Goal: Task Accomplishment & Management: Use online tool/utility

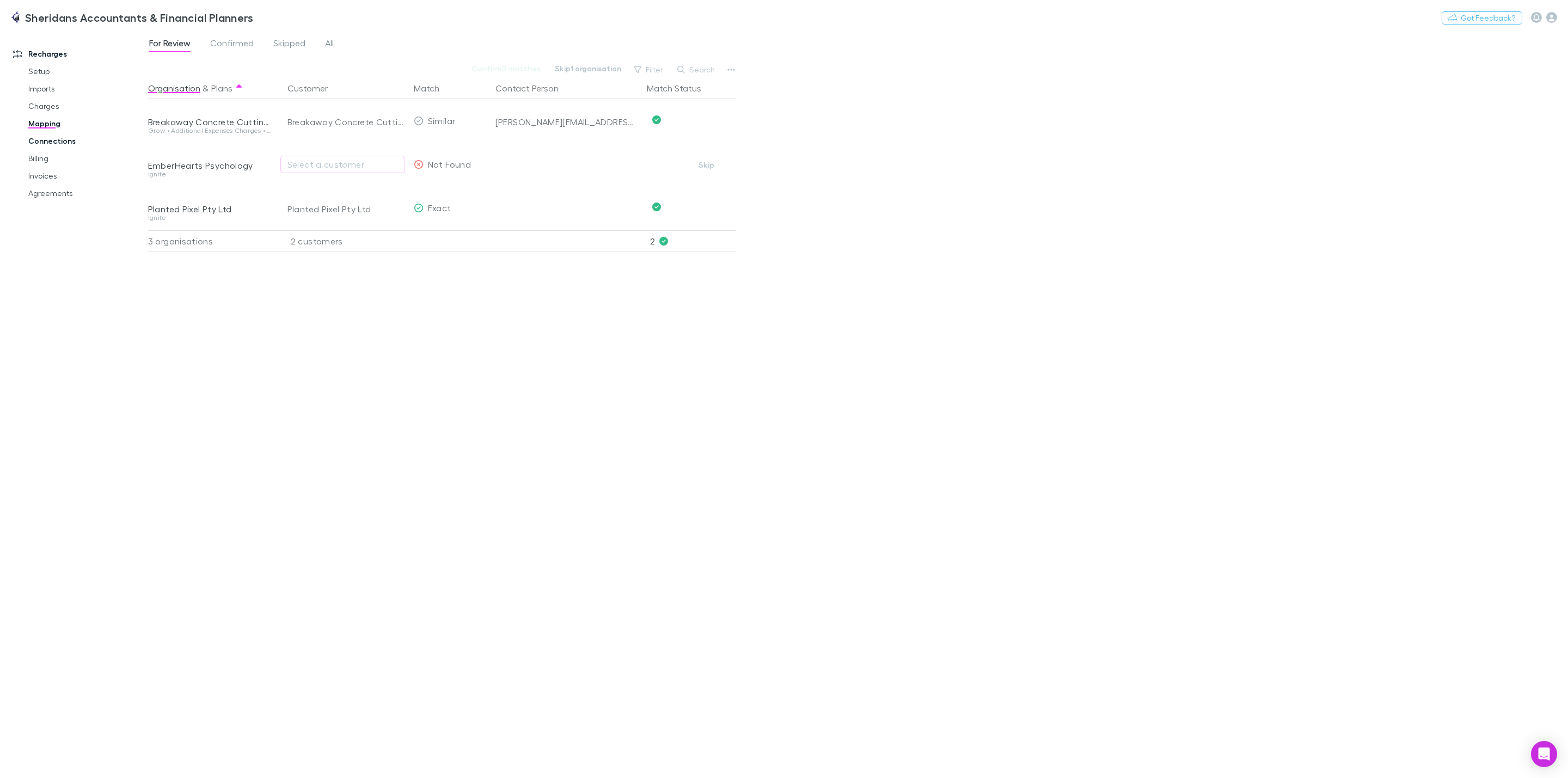
click at [56, 142] on link "Connections" at bounding box center [88, 141] width 141 height 17
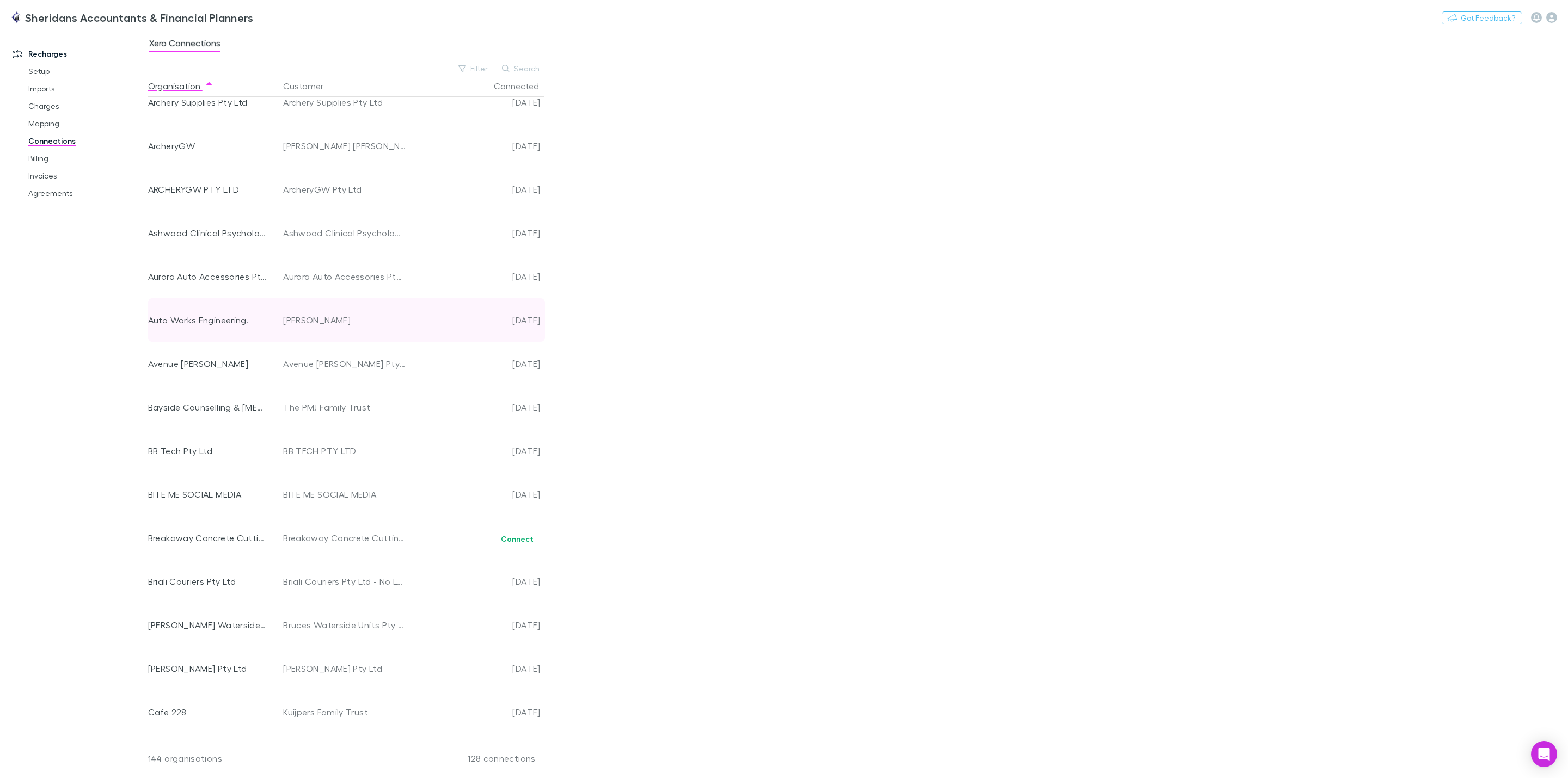
scroll to position [490, 0]
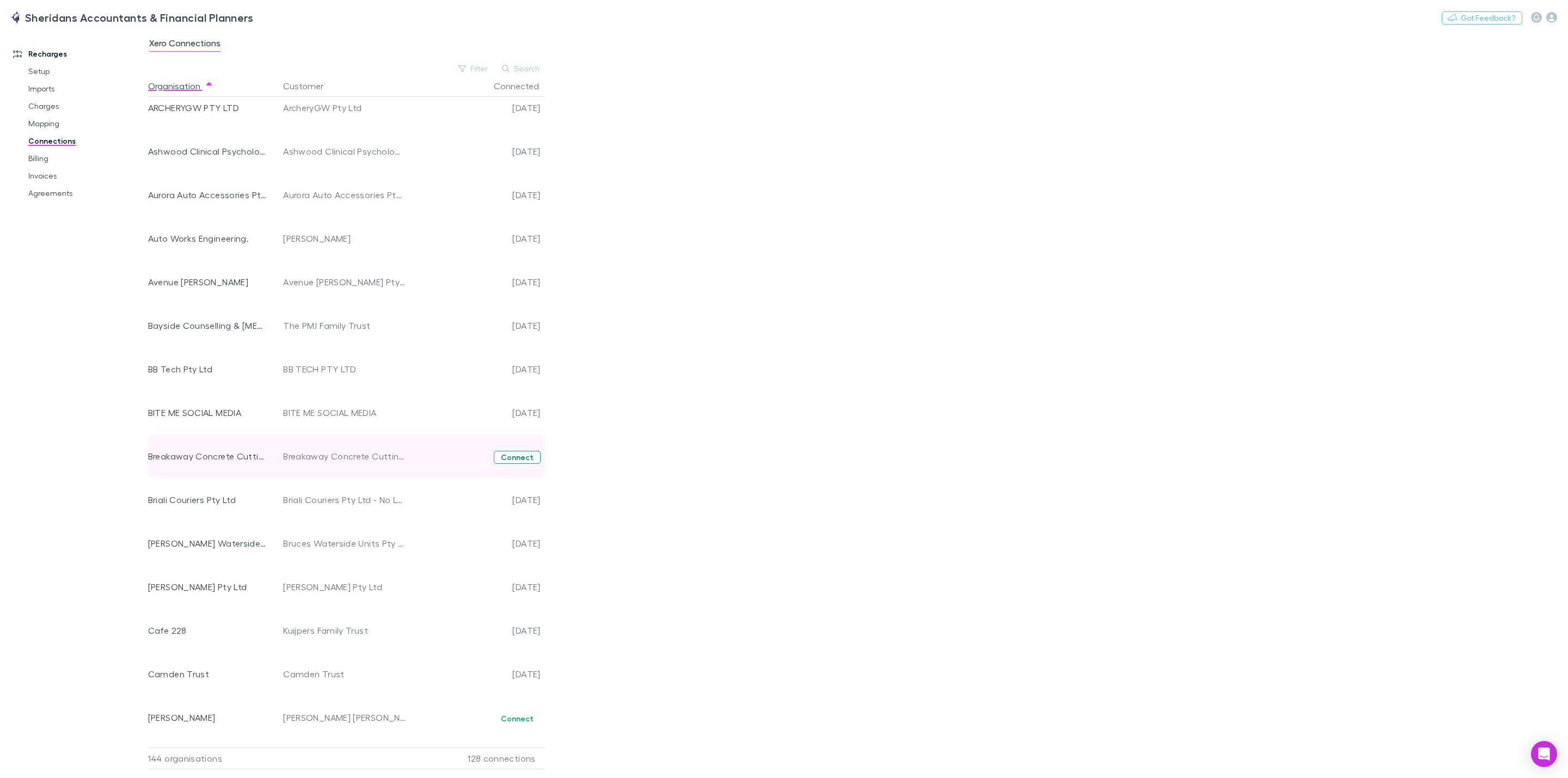
click at [518, 460] on button "Connect" at bounding box center [517, 457] width 47 height 13
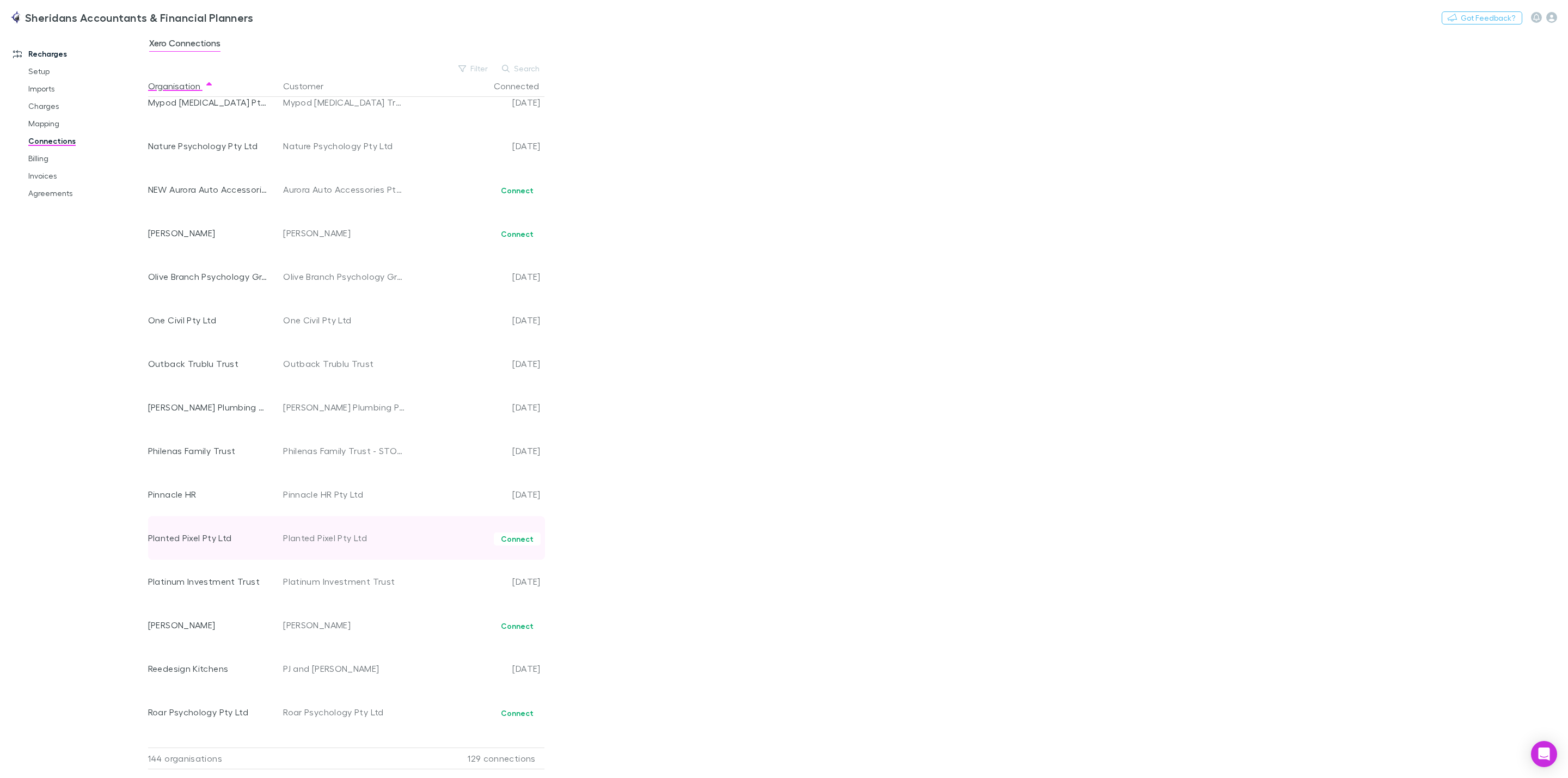
scroll to position [4031, 0]
click at [522, 531] on button "Connect" at bounding box center [517, 530] width 47 height 13
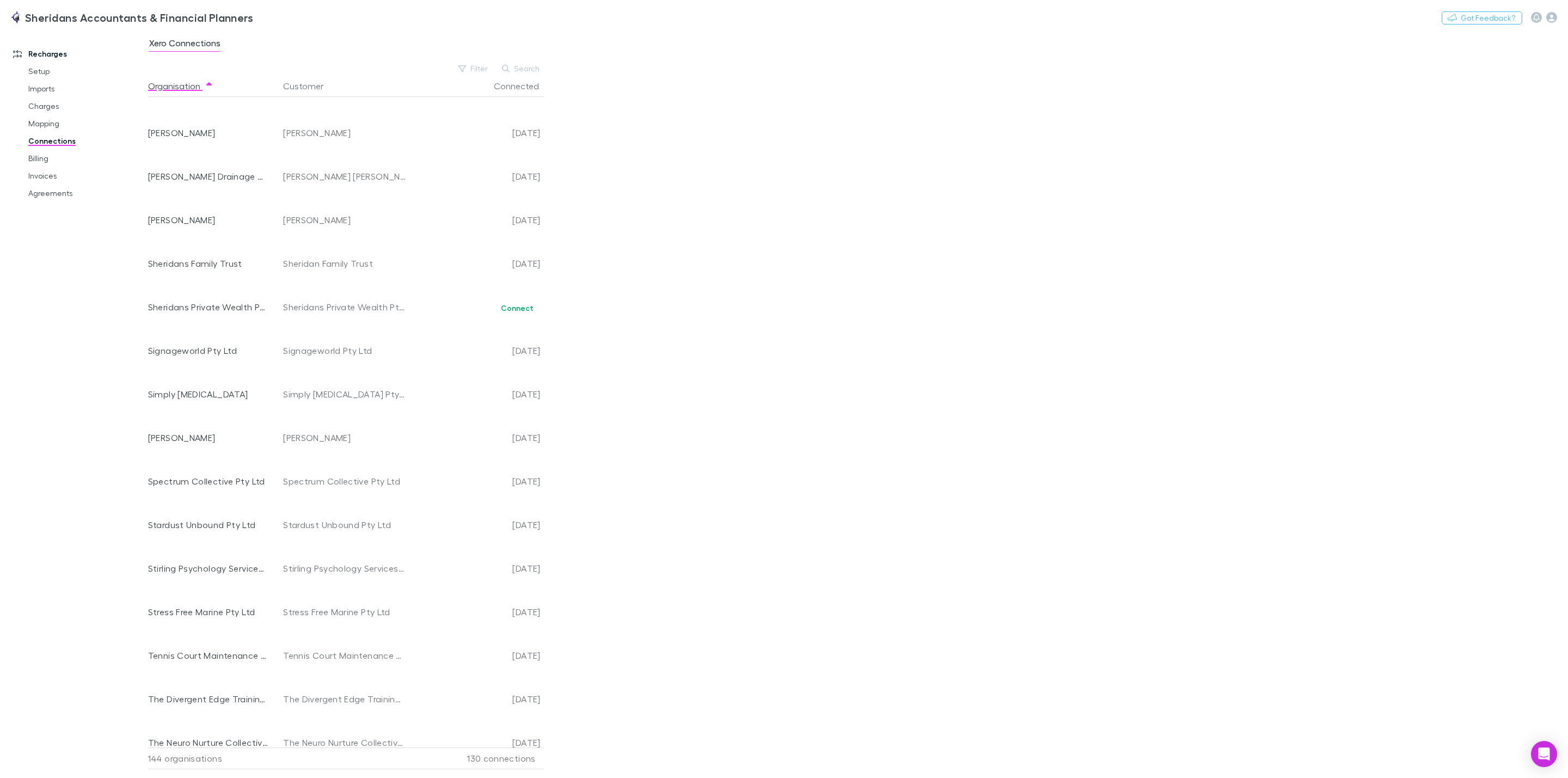
scroll to position [5010, 0]
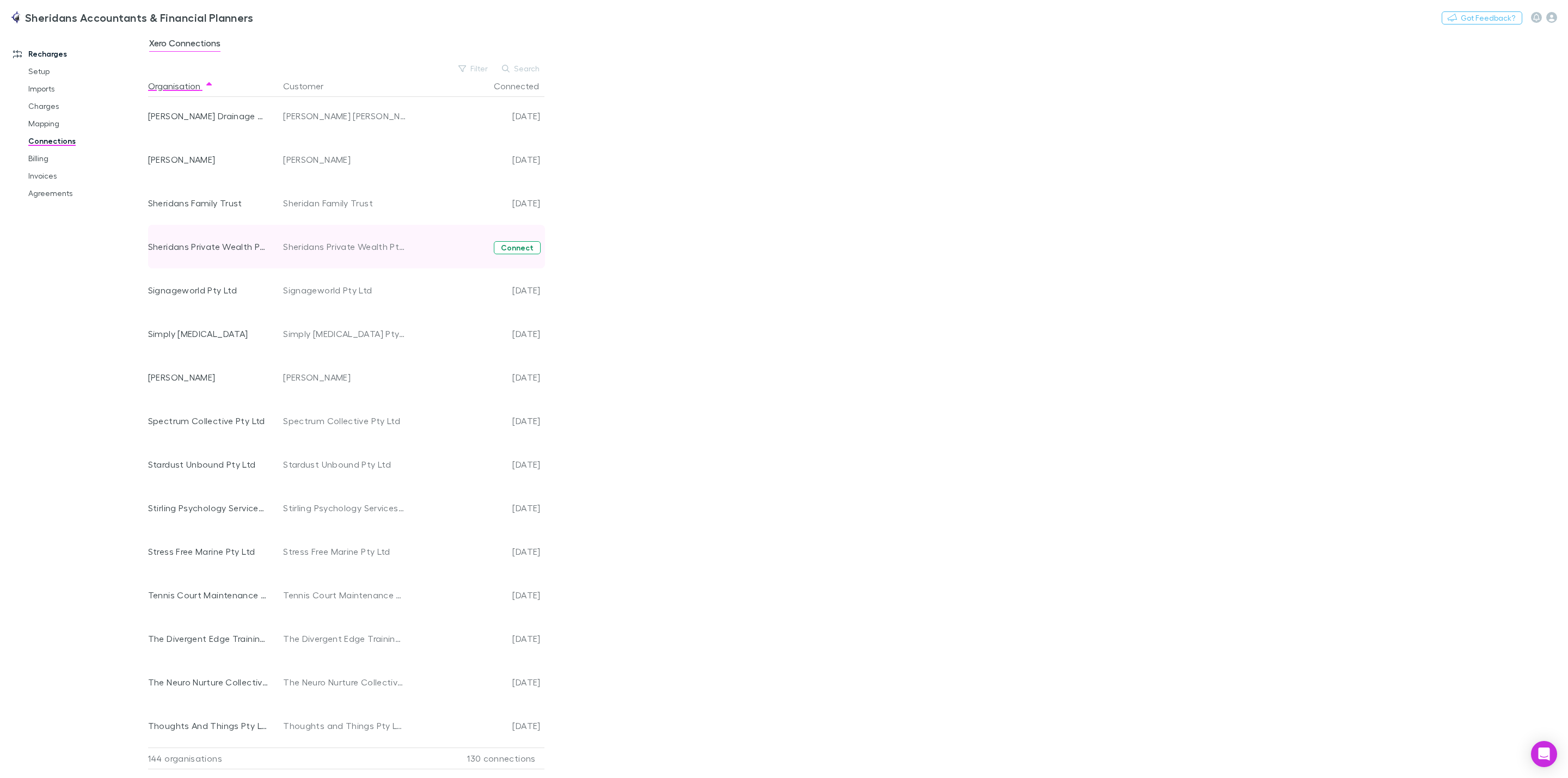
click at [518, 245] on button "Connect" at bounding box center [517, 248] width 47 height 13
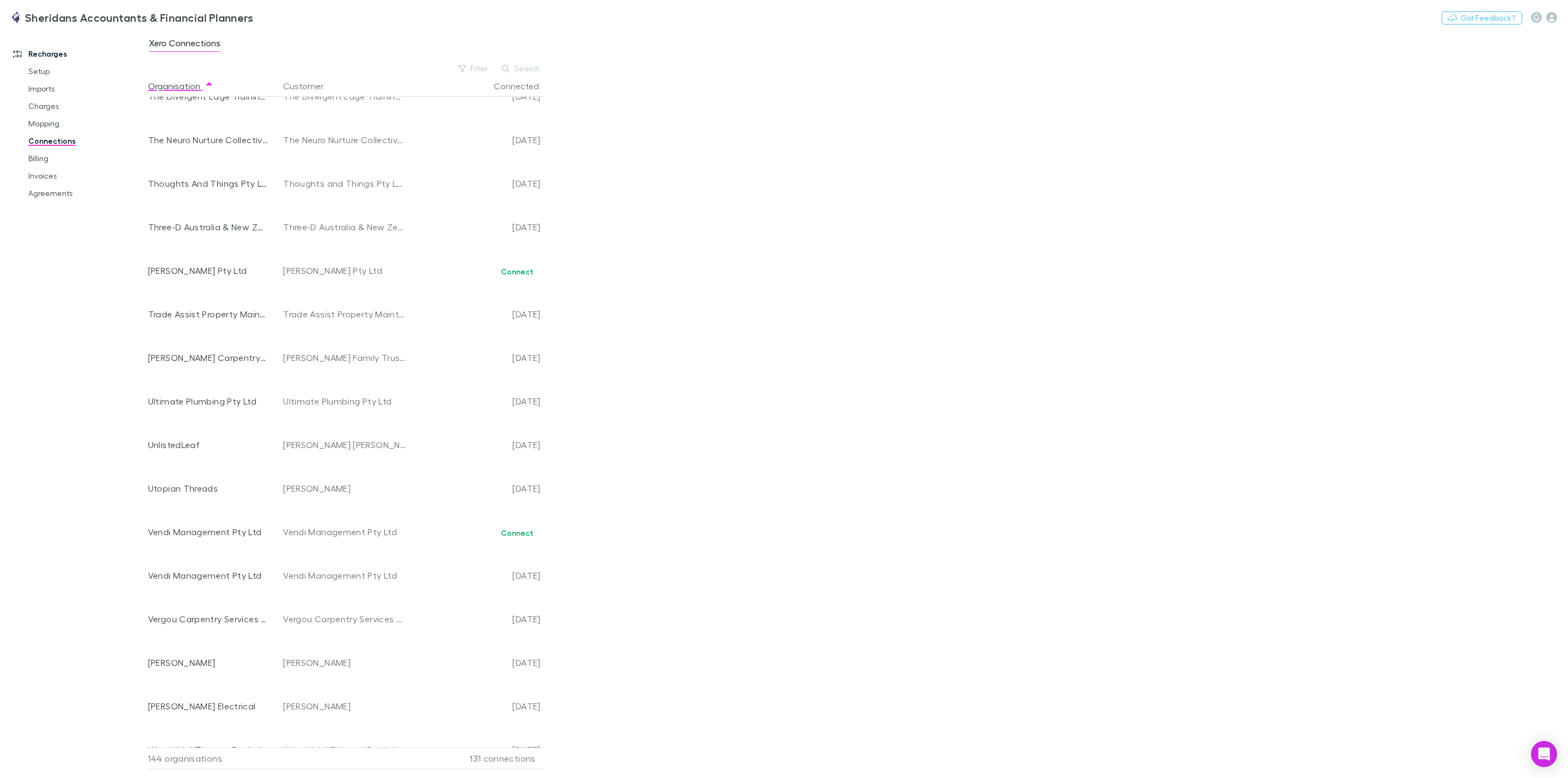
scroll to position [5620, 0]
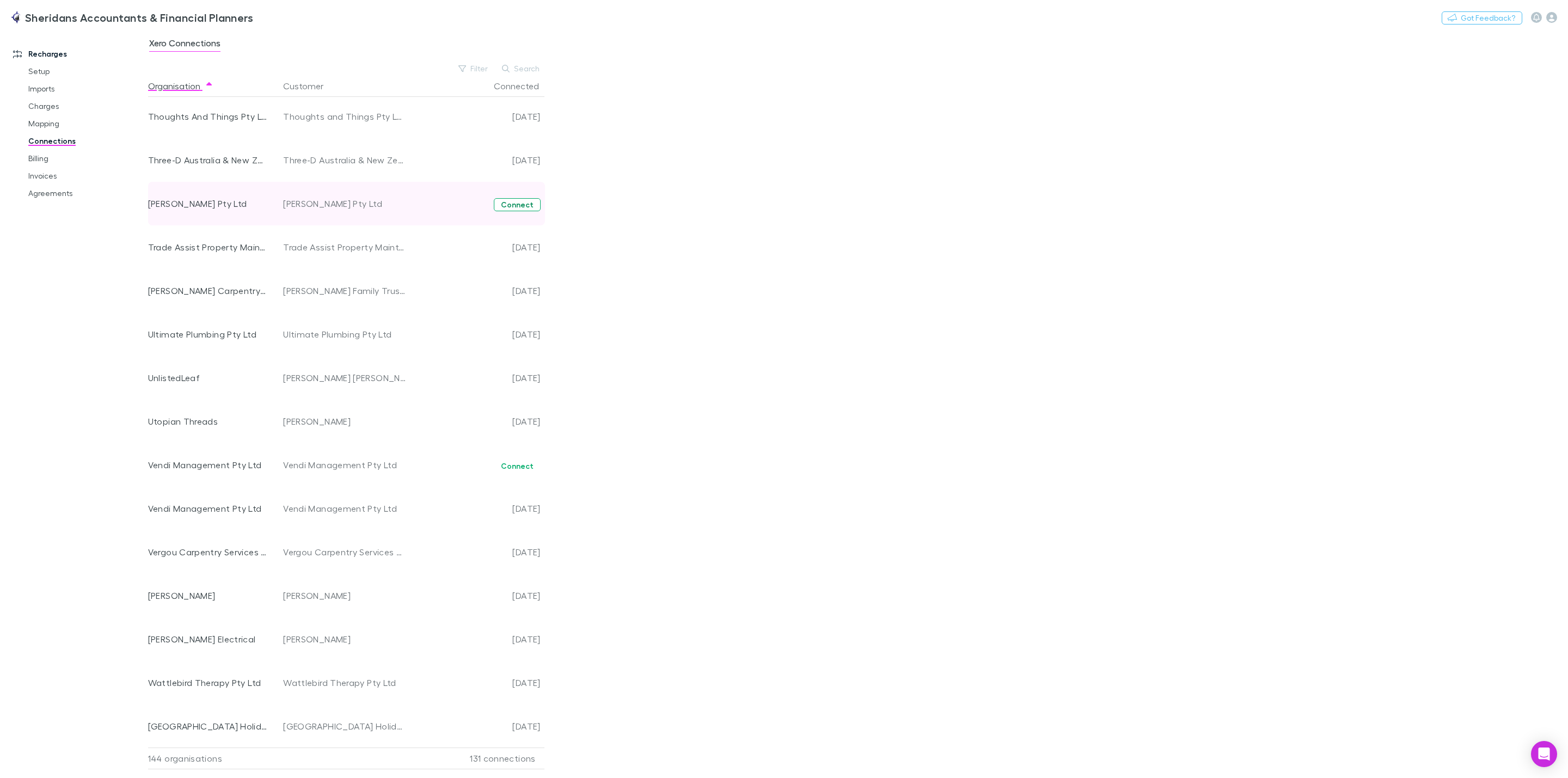
click at [518, 200] on button "Connect" at bounding box center [517, 204] width 47 height 13
